Goal: Information Seeking & Learning: Learn about a topic

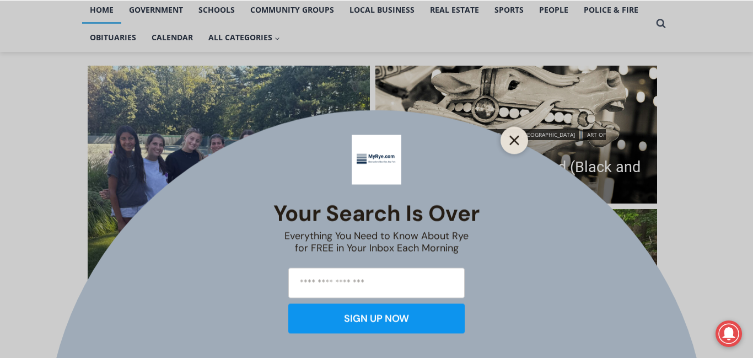
click at [515, 134] on button "Close" at bounding box center [514, 139] width 15 height 15
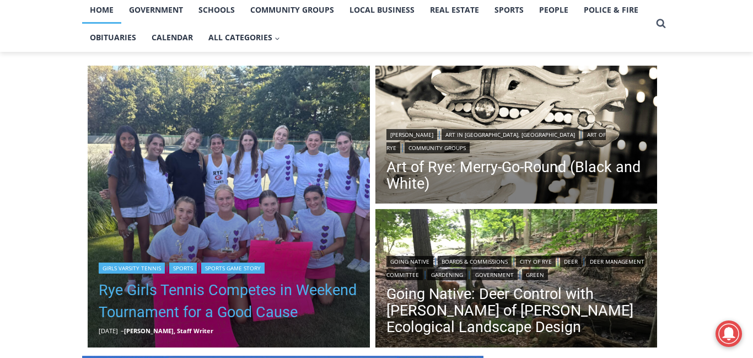
click at [132, 292] on link "Rye Girls Tennis Competes in Weekend Tournament for a Good Cause" at bounding box center [229, 301] width 260 height 44
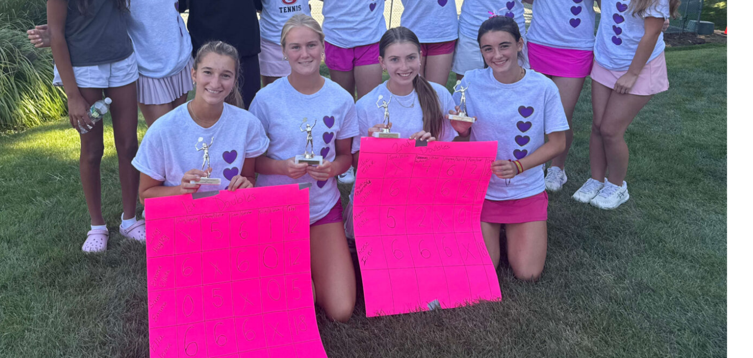
scroll to position [108, 131]
